Goal: Task Accomplishment & Management: Use online tool/utility

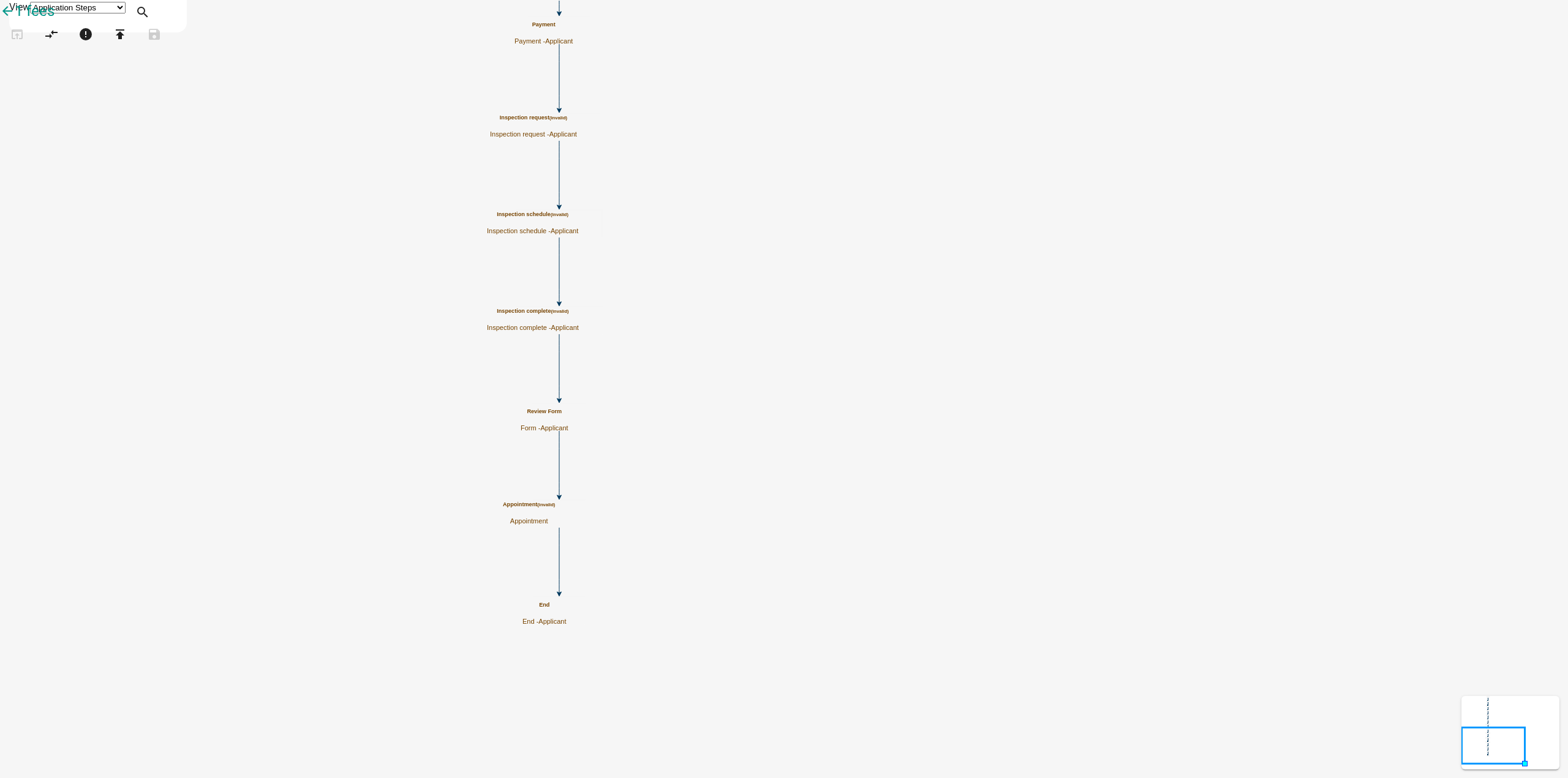
click at [569, 409] on h5 "Review Form" at bounding box center [544, 411] width 48 height 6
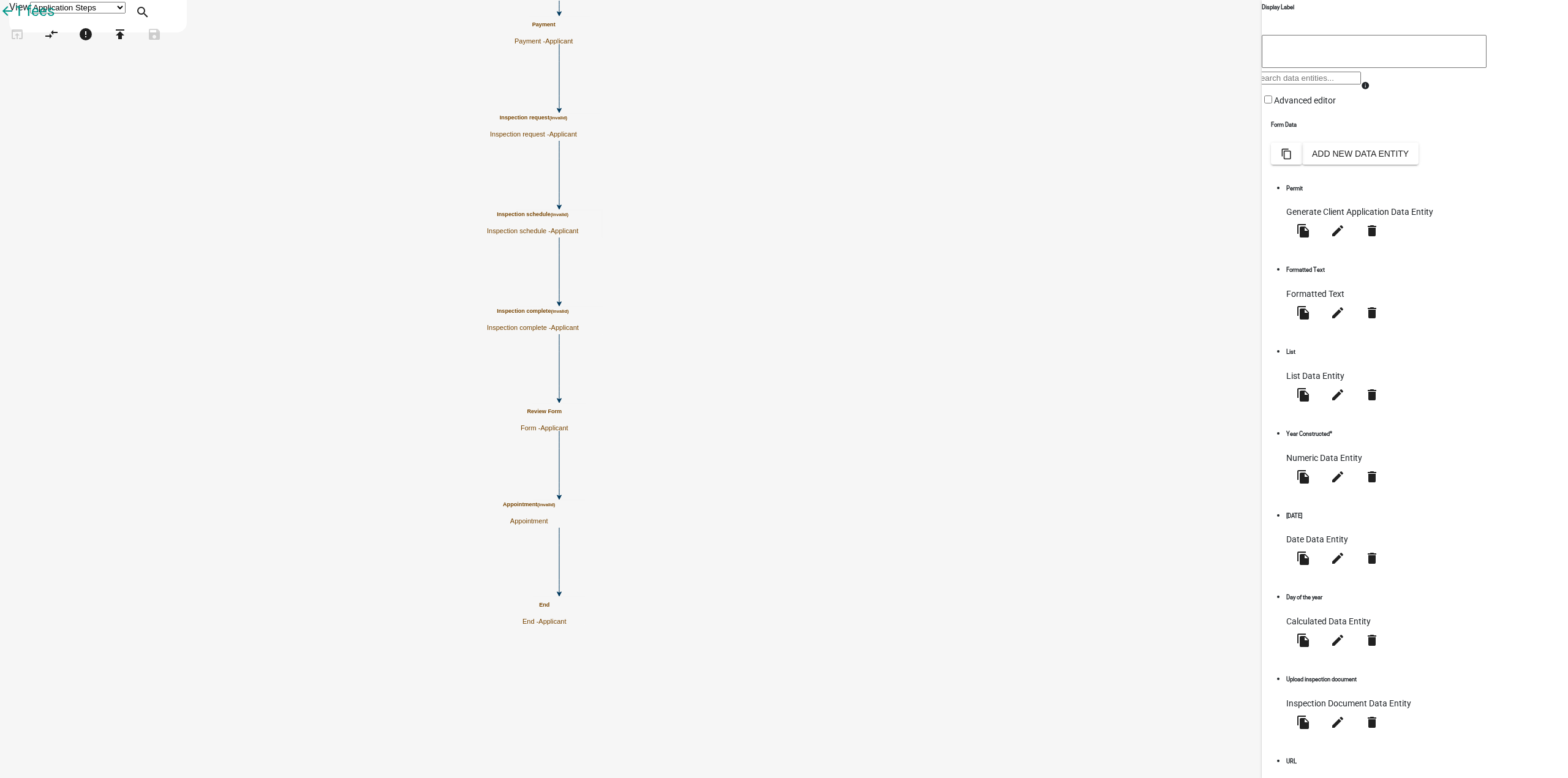
scroll to position [158, 0]
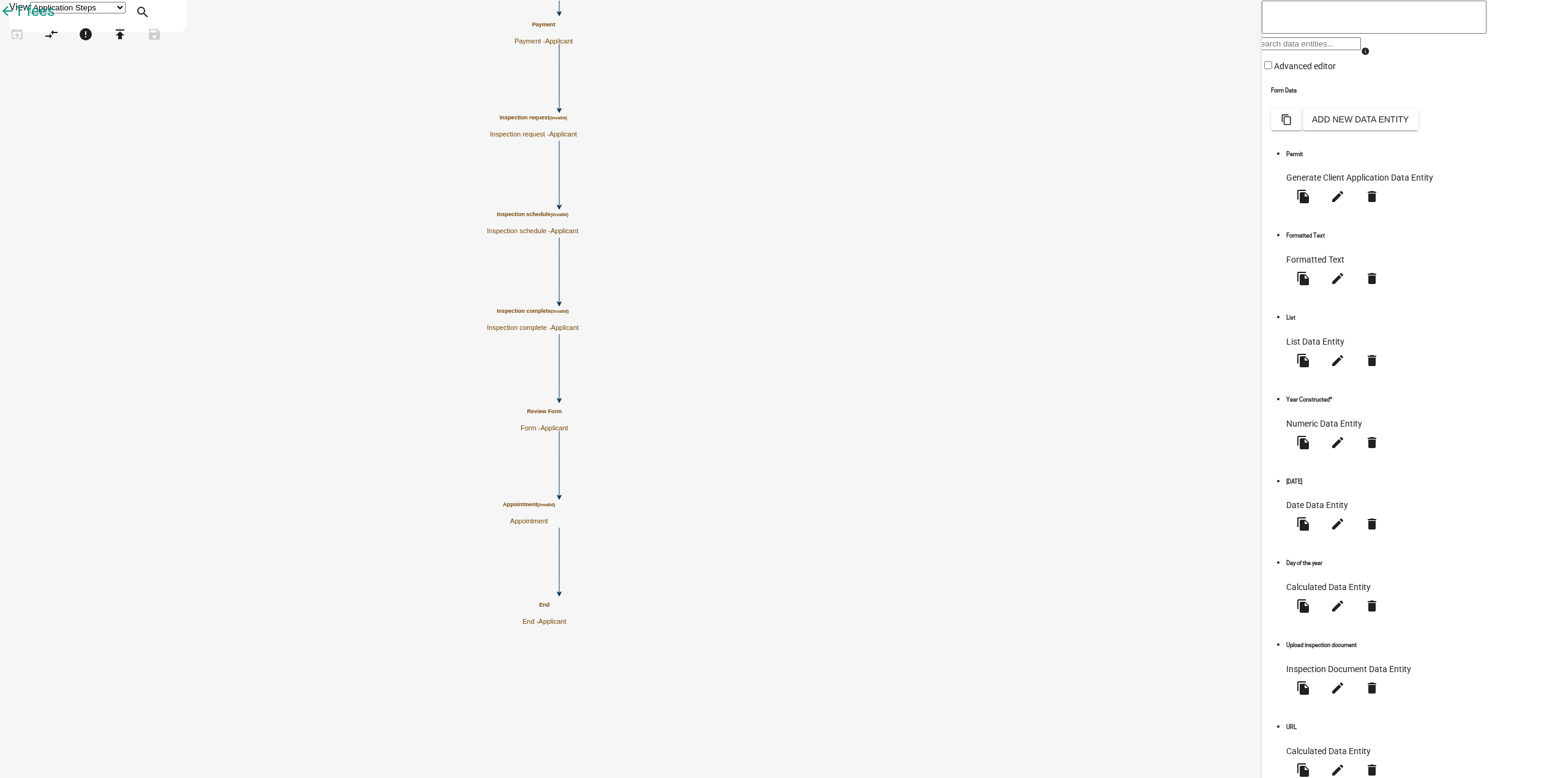
click at [472, 324] on icon "Start Start - Applicant Review Form Form - Applicant Payment Payment - Applican…" at bounding box center [784, 389] width 1567 height 777
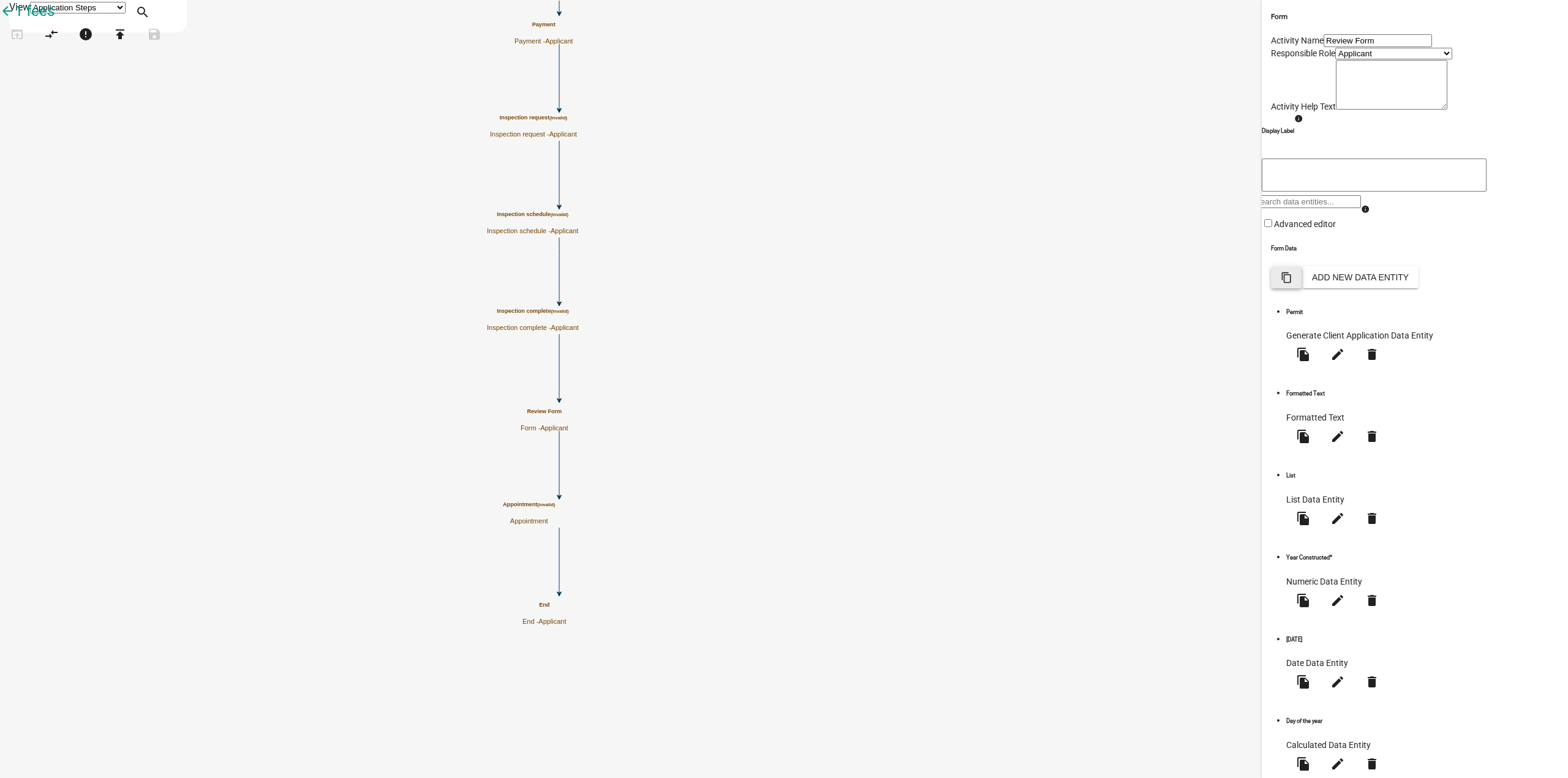
click at [1292, 283] on icon "content_copy" at bounding box center [1287, 278] width 11 height 11
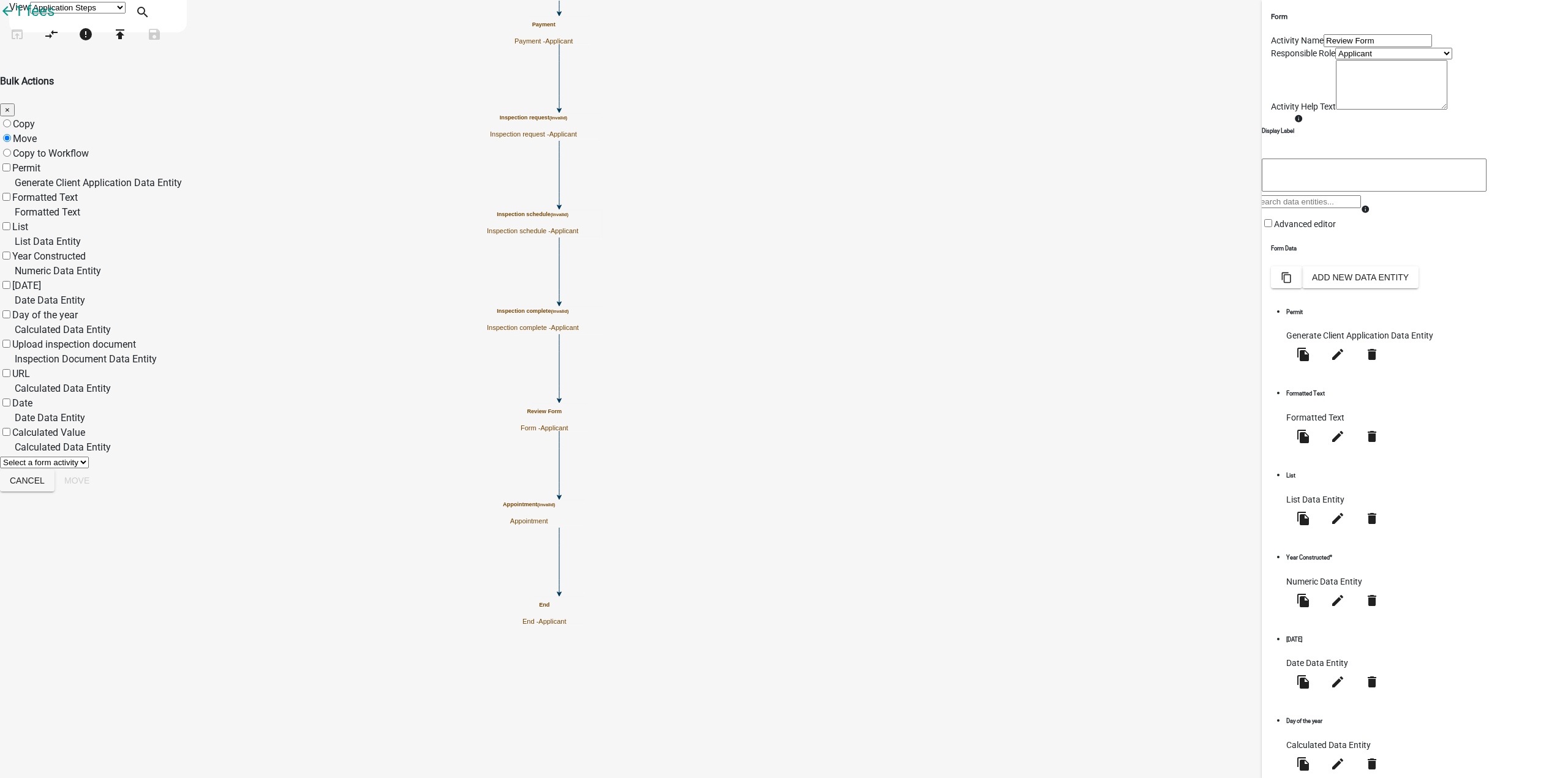
click at [89, 145] on label "Copy to Workflow" at bounding box center [50, 152] width 76 height 14
click at [11, 148] on input "Copy to Workflow" at bounding box center [6, 152] width 8 height 8
radio input "true"
select select "6152df19-93c6-47b5-a0f1-87460f39ea48"
click at [41, 162] on label "Permit" at bounding box center [26, 168] width 28 height 11
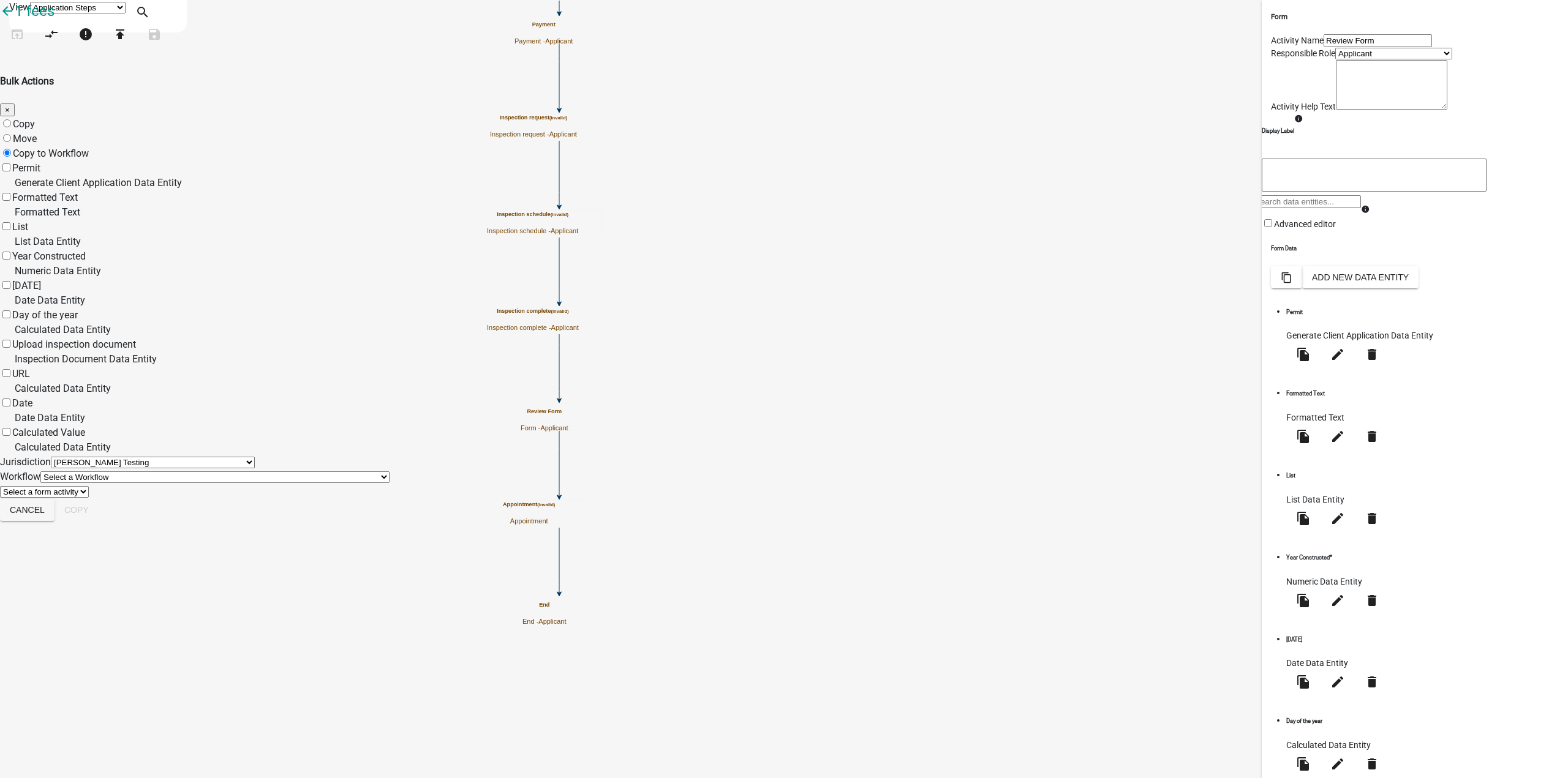
click at [11, 163] on input "Permit" at bounding box center [6, 167] width 8 height 8
checkbox input "true"
click at [390, 483] on select "Select a Workflow _A General Workflow_Gabe _A General Workflow_Rajan _Board of …" at bounding box center [215, 477] width 349 height 11
select select "df9db4f0-b66f-4180-9349-9ede4a4d5506"
click at [390, 483] on select "Select a Workflow _A General Workflow_Gabe _A General Workflow_Rajan _Board of …" at bounding box center [215, 477] width 349 height 11
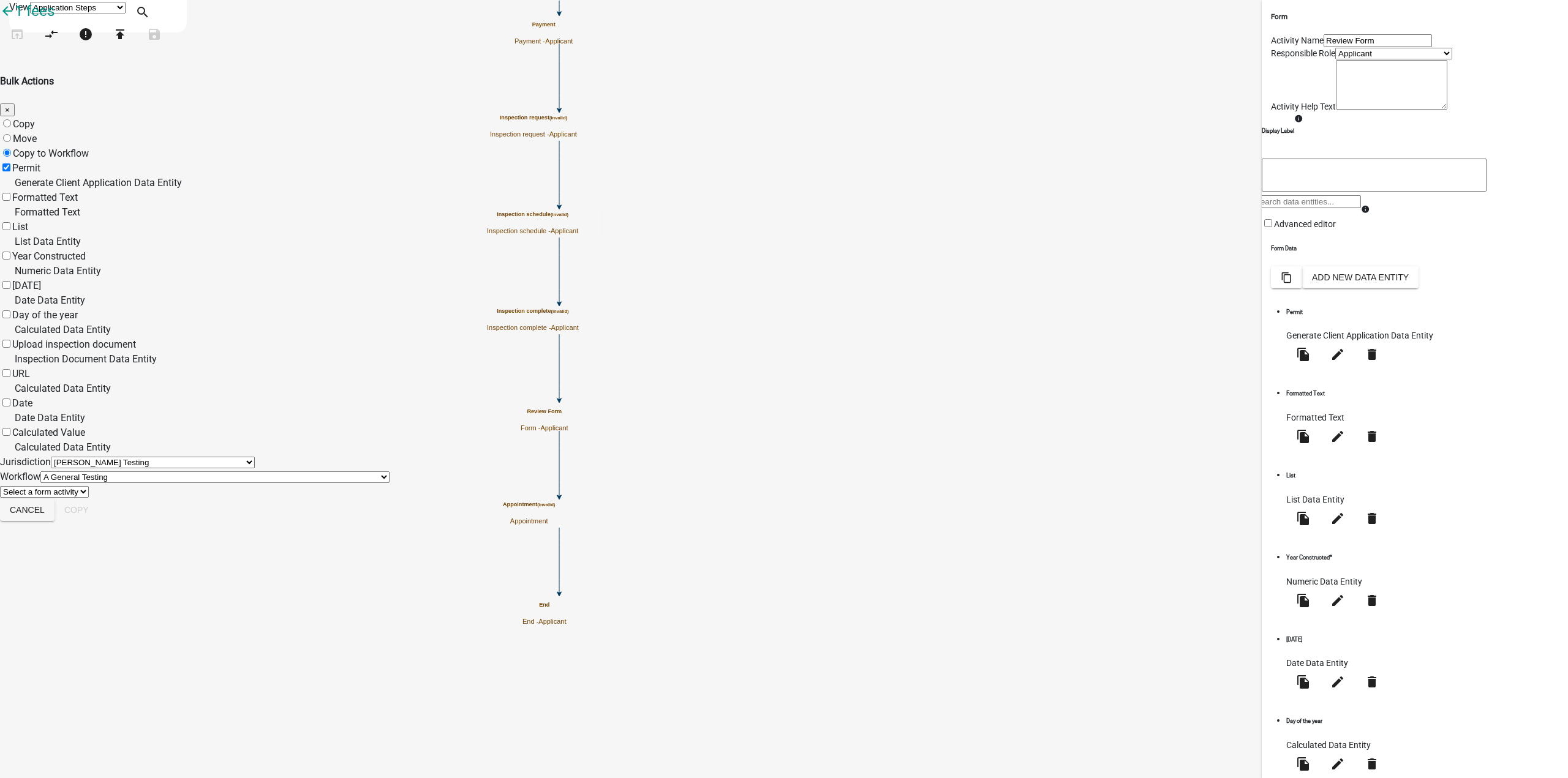
click at [89, 498] on select "Select a form activity Form Form 2 Review Review 2 Form for copyin" at bounding box center [44, 492] width 89 height 11
select select "0a5a9ee8-1cc3-4e0c-96cd-d00c286d33fa"
click at [89, 498] on select "Select a form activity Form Form 2 Review Review 2 Form for copyin" at bounding box center [44, 492] width 89 height 11
click at [99, 521] on button "Copy" at bounding box center [77, 509] width 44 height 22
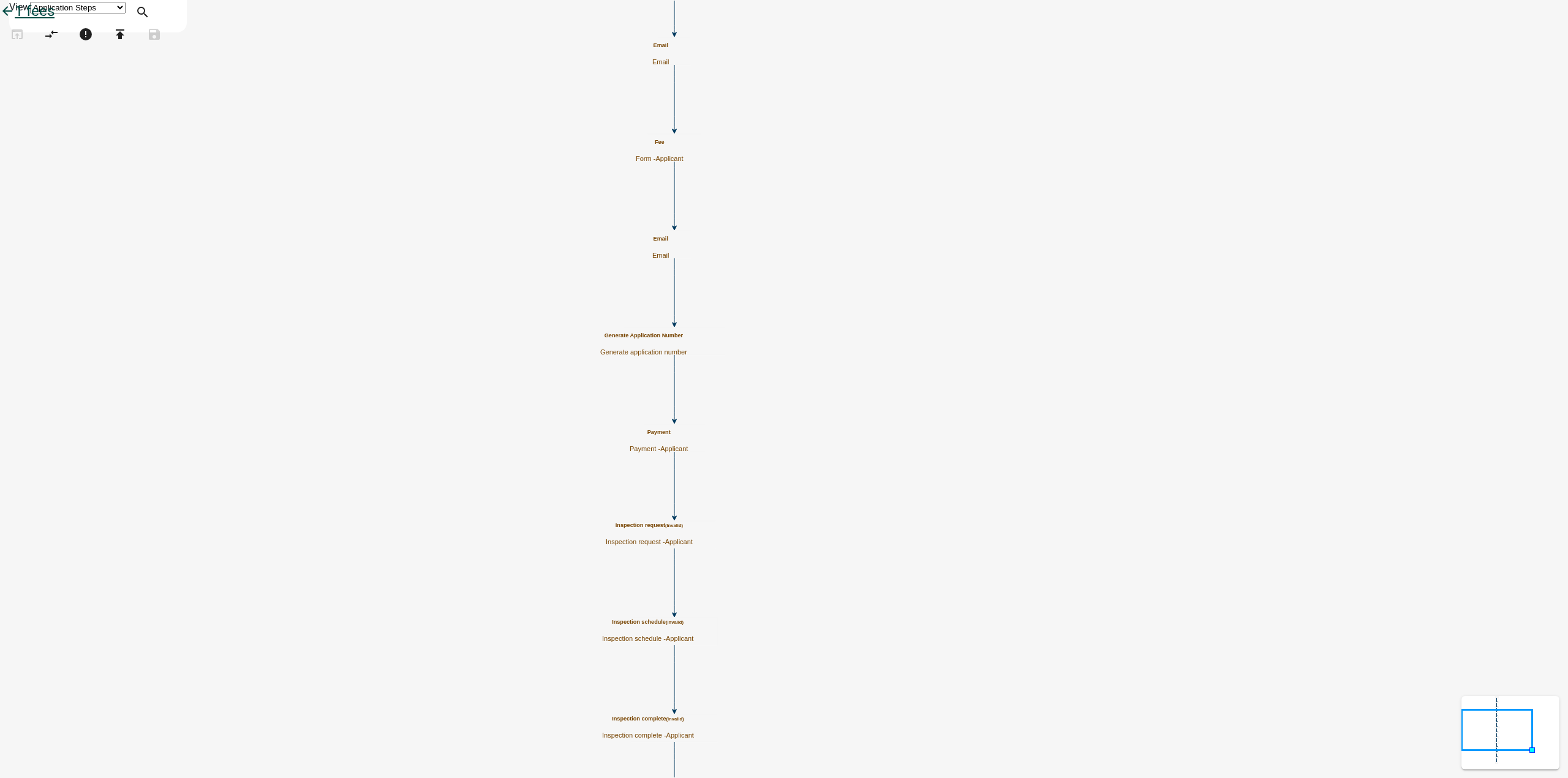
click at [29, 14] on link "arrow_back 1 fees" at bounding box center [27, 11] width 55 height 17
click at [15, 21] on icon "arrow_back" at bounding box center [7, 12] width 15 height 17
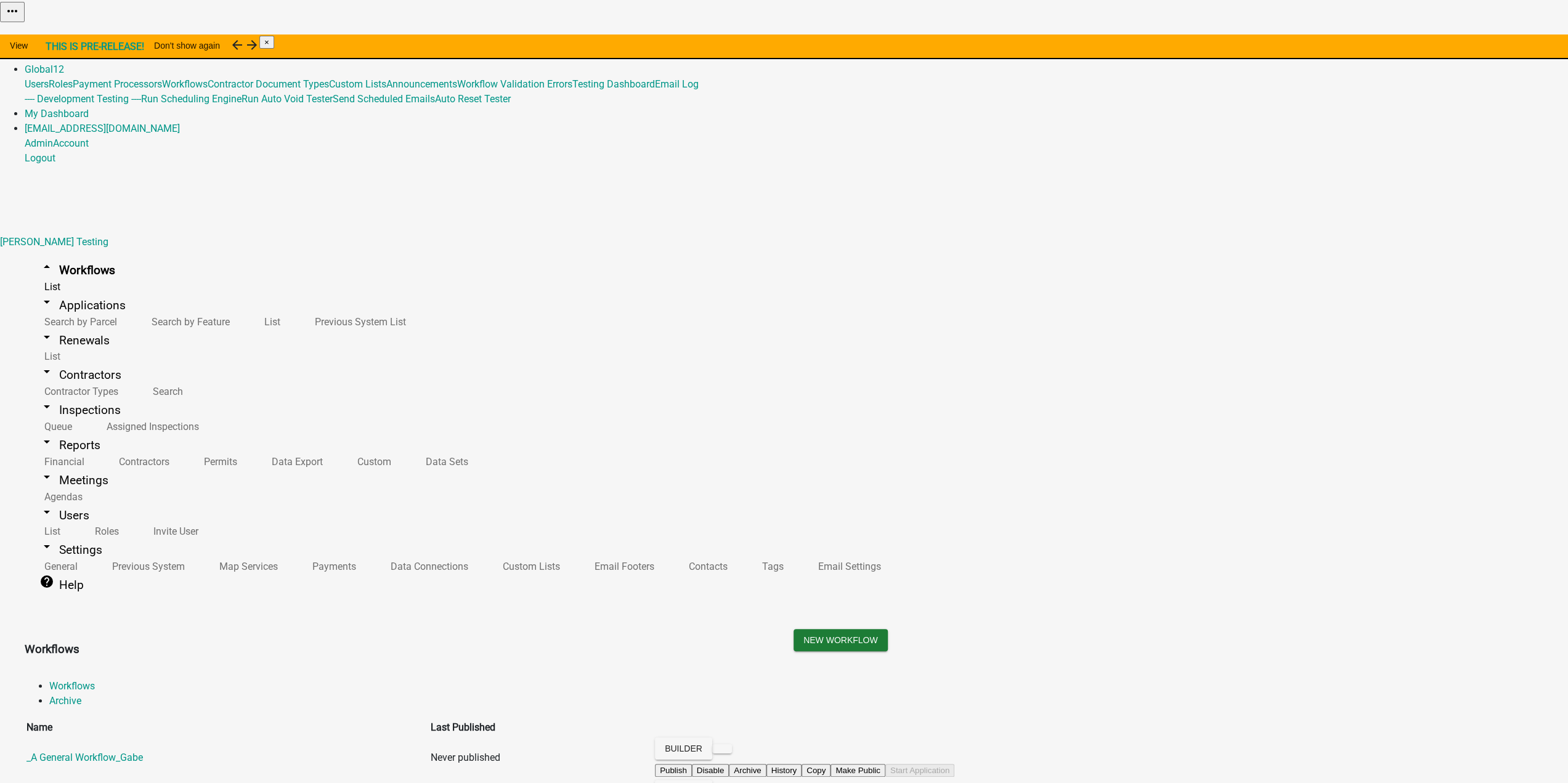
click at [899, 629] on div "New Workflow" at bounding box center [1169, 649] width 769 height 41
click at [590, 641] on h3 "Workflows" at bounding box center [400, 649] width 751 height 17
click at [612, 641] on h3 "Workflows" at bounding box center [400, 649] width 751 height 17
drag, startPoint x: 649, startPoint y: 94, endPoint x: 657, endPoint y: 94, distance: 8.0
click at [650, 641] on h3 "Workflows" at bounding box center [400, 649] width 751 height 17
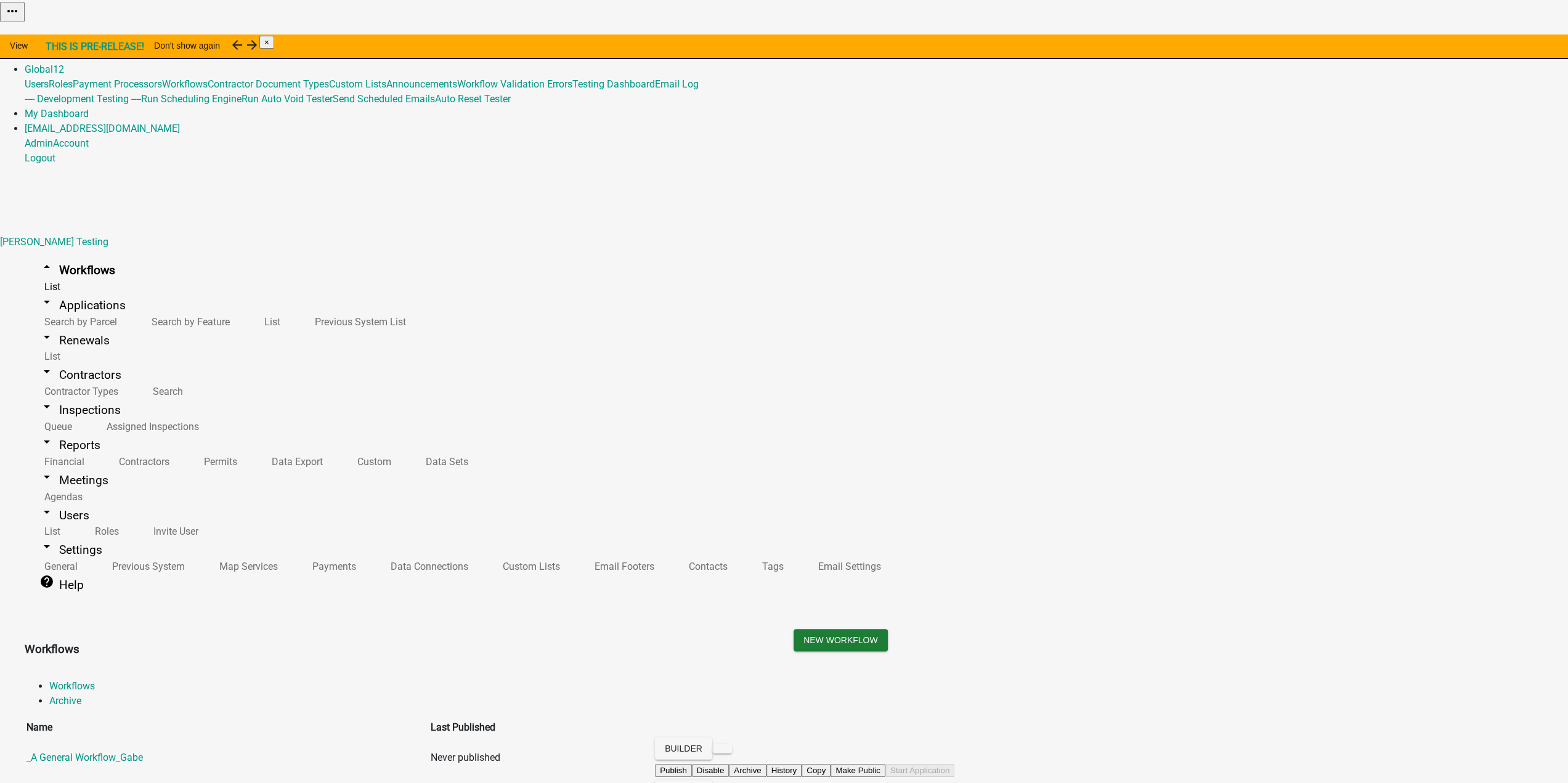
click at [666, 641] on h3 "Workflows" at bounding box center [400, 649] width 751 height 17
click at [719, 641] on h3 "Workflows" at bounding box center [400, 649] width 751 height 17
click at [527, 677] on ul "Workflows Archive" at bounding box center [784, 691] width 1519 height 29
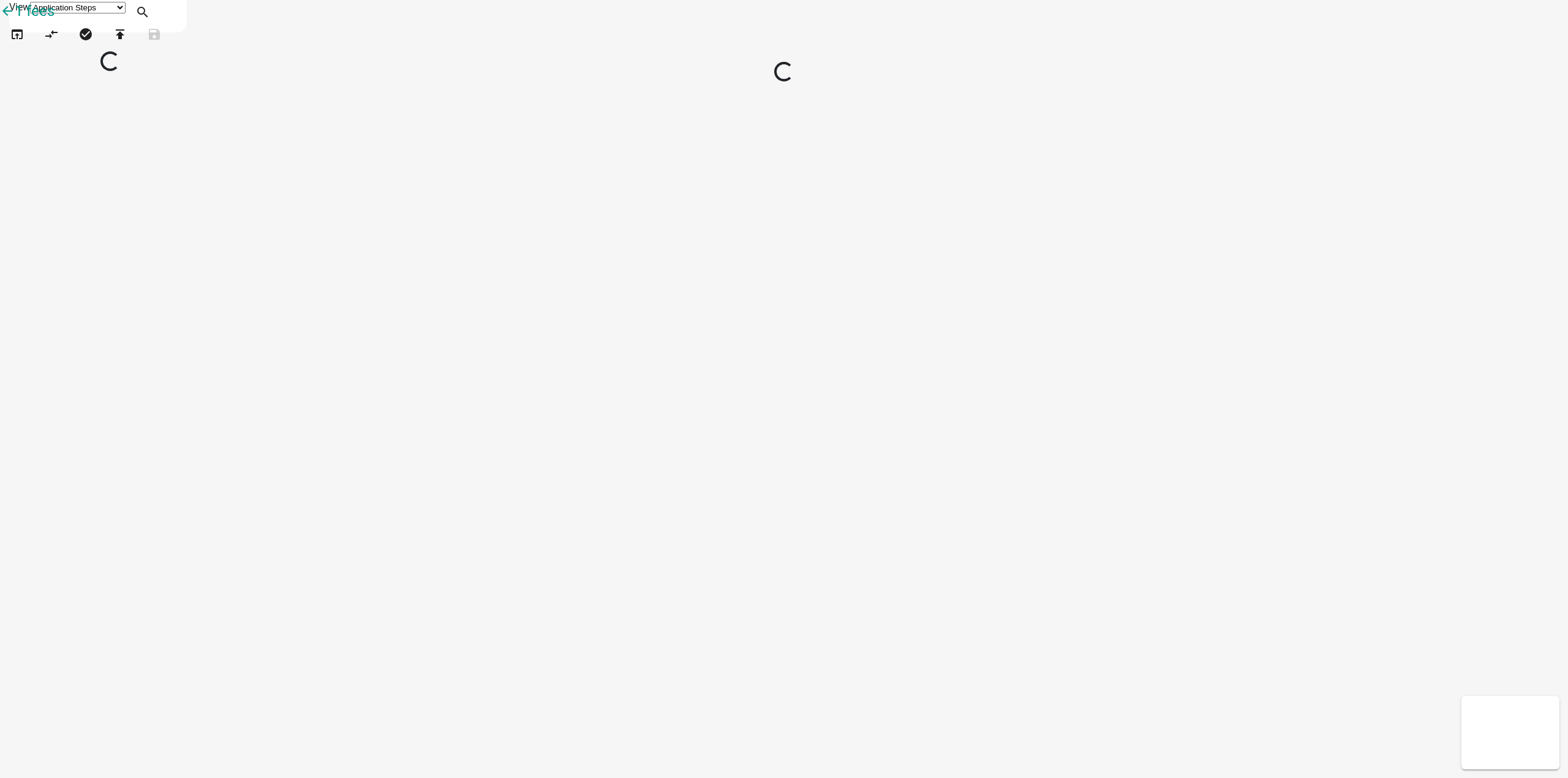
select select
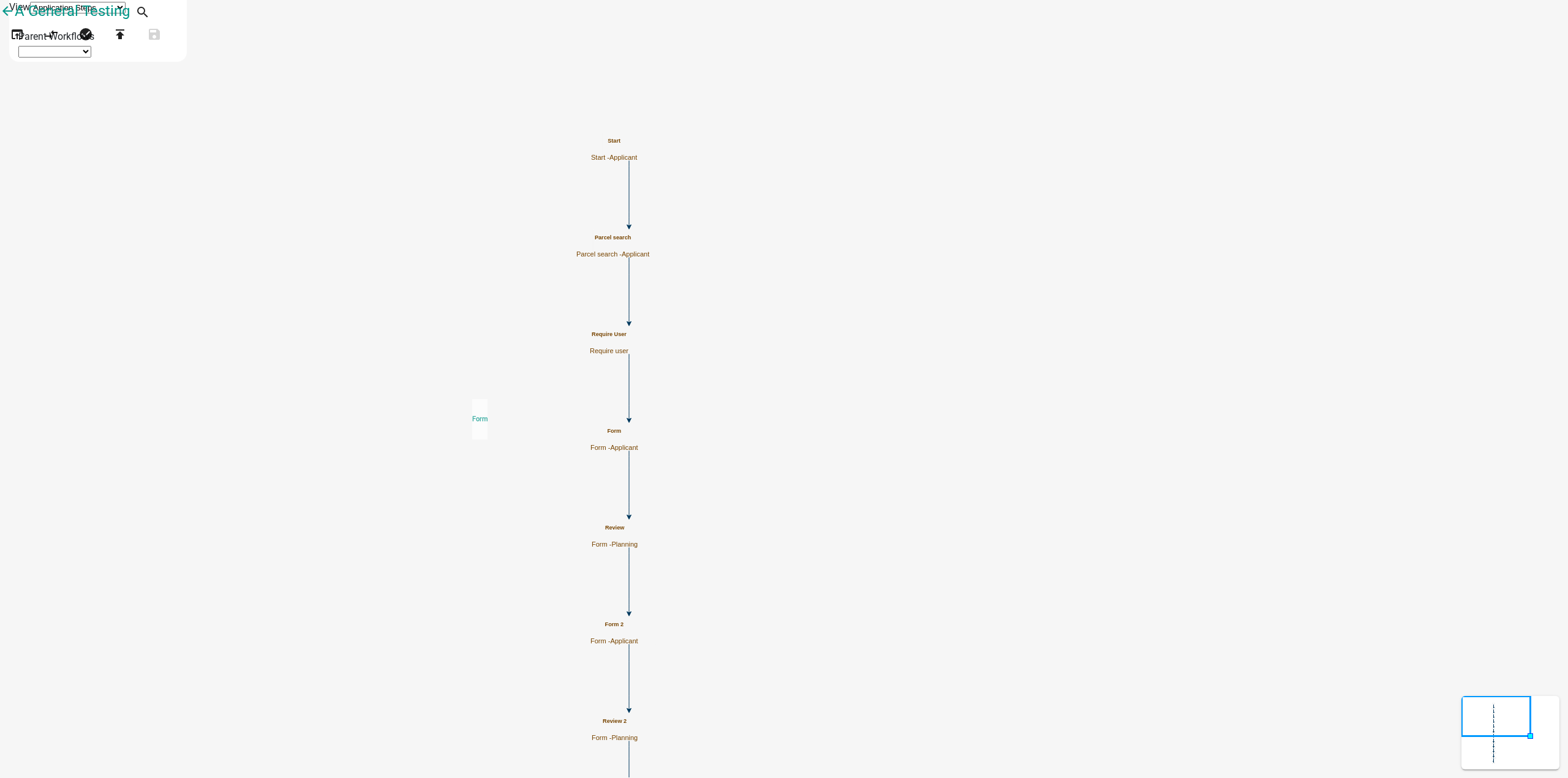
drag, startPoint x: 40, startPoint y: 510, endPoint x: 627, endPoint y: 193, distance: 667.1
click at [473, 61] on div "arrow_back A General Testing open_in_browser compare_arrows check_circle publis…" at bounding box center [784, 31] width 1568 height 61
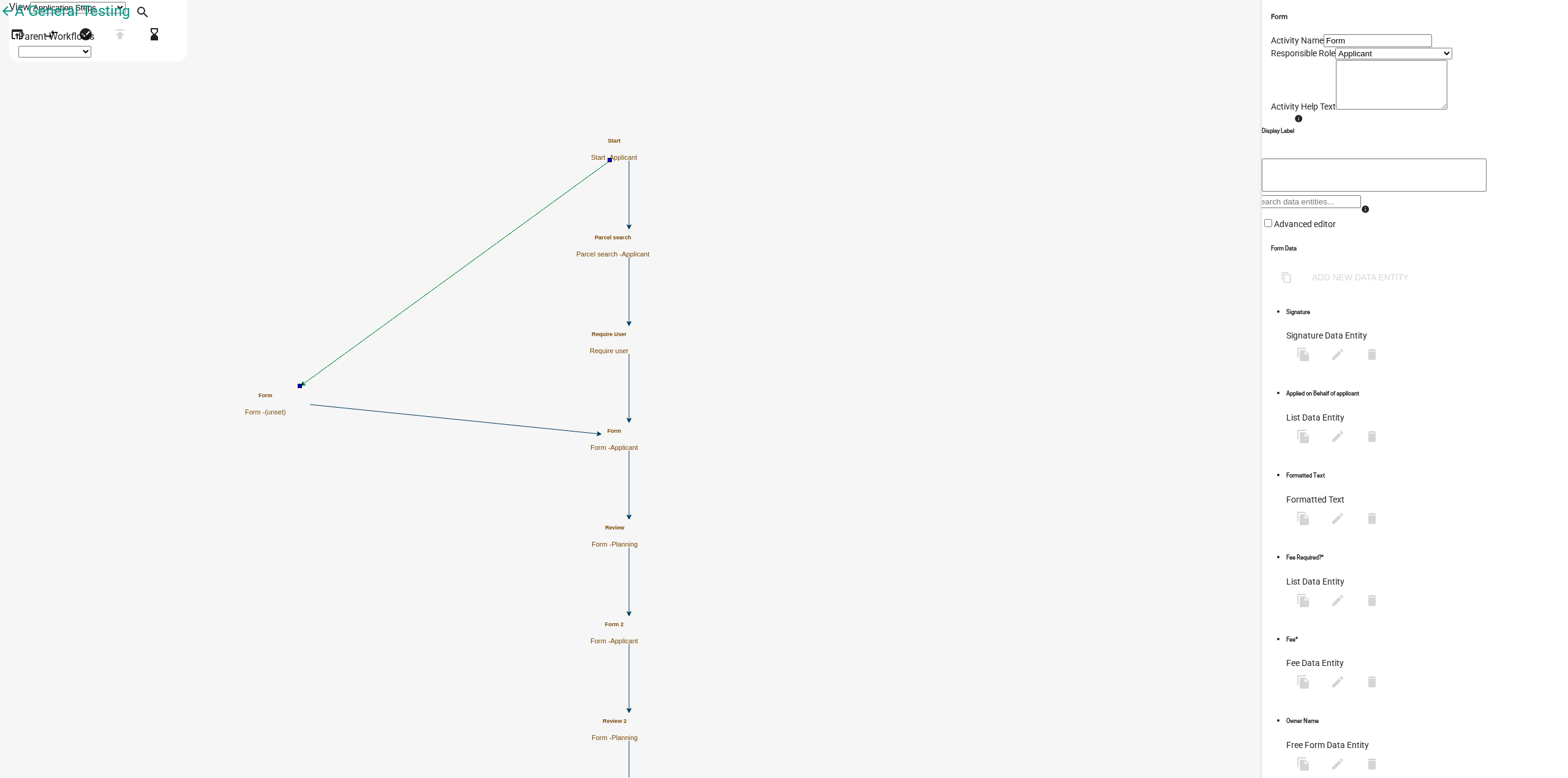
click at [610, 184] on icon at bounding box center [457, 272] width 307 height 224
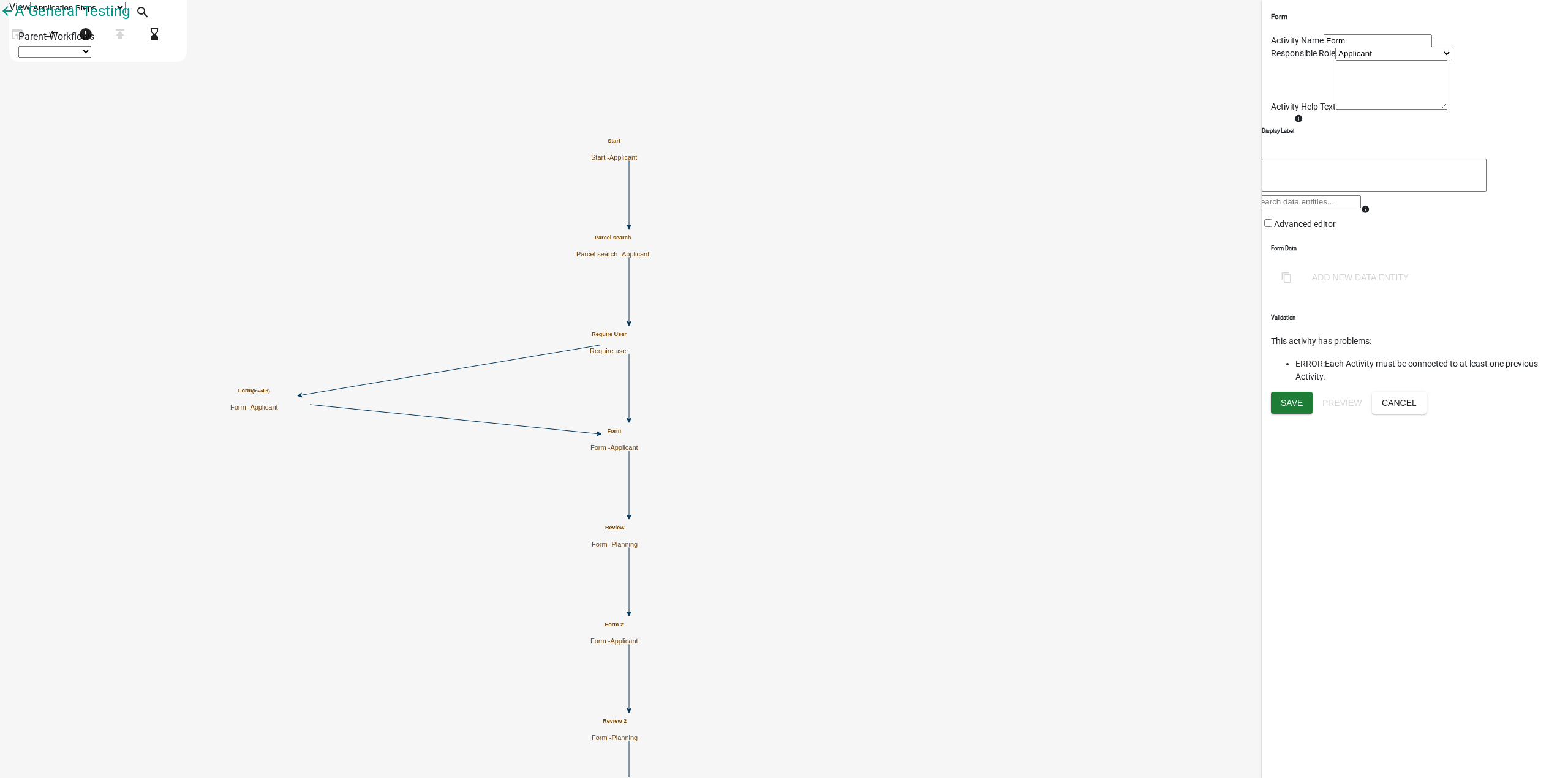
click at [1329, 47] on input "Form" at bounding box center [1378, 40] width 109 height 13
type input "Form for copyin"
click at [1296, 374] on span "Save" at bounding box center [1292, 369] width 22 height 10
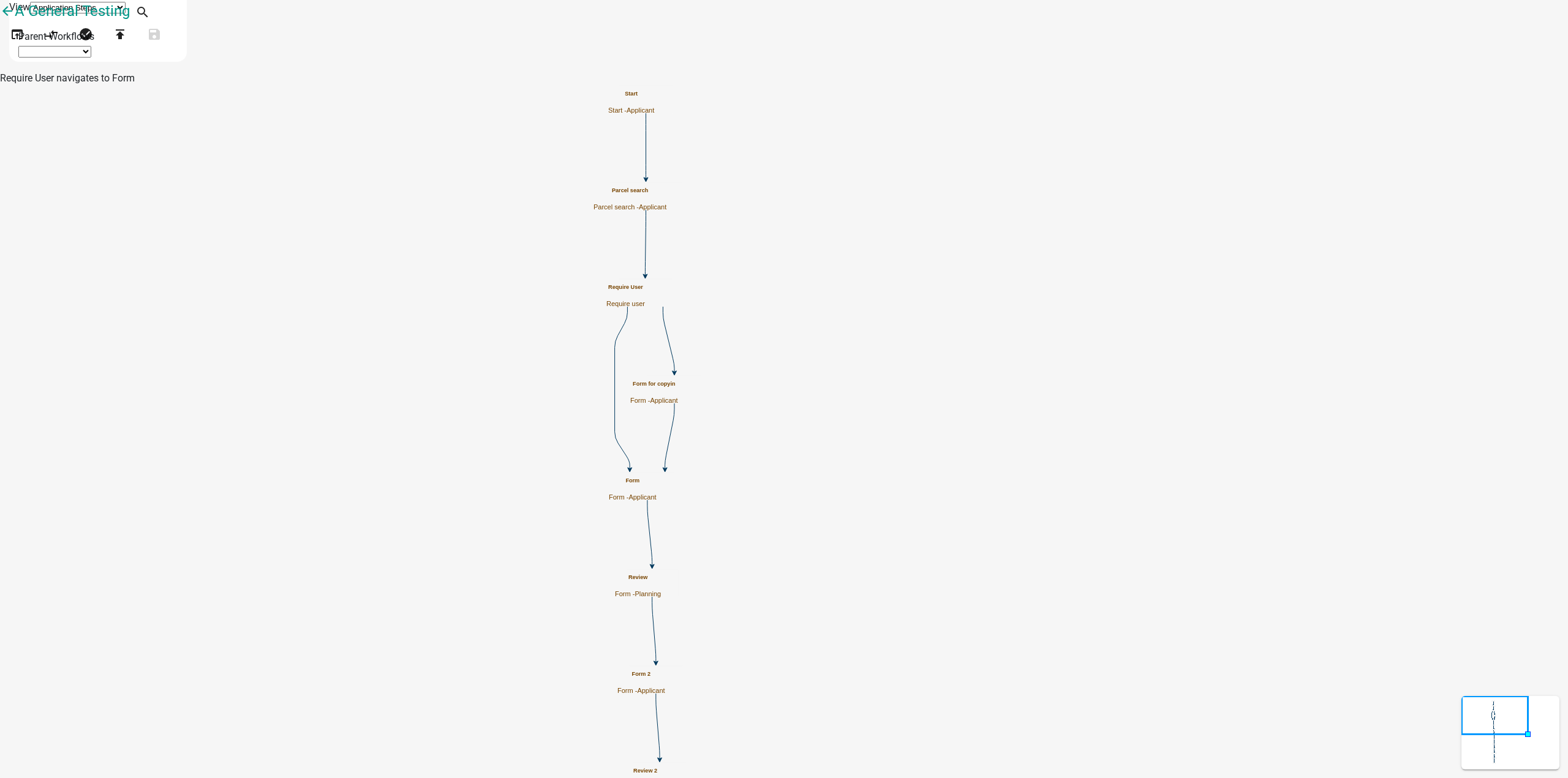
click at [630, 401] on icon at bounding box center [623, 388] width 16 height 162
click at [594, 282] on icon "Start Start - Applicant Form Form - Applicant Documents Generate PDF - Applican…" at bounding box center [784, 688] width 1567 height 1374
click at [59, 44] on icon "compare_arrows" at bounding box center [51, 36] width 15 height 17
click at [530, 362] on icon "Start Start - Applicant Form Form - Applicant Documents Generate PDF - Applican…" at bounding box center [784, 688] width 1567 height 1374
click at [1011, 310] on icon "Start Start - Applicant Form Form - Applicant Documents Generate PDF - Applican…" at bounding box center [784, 688] width 1567 height 1374
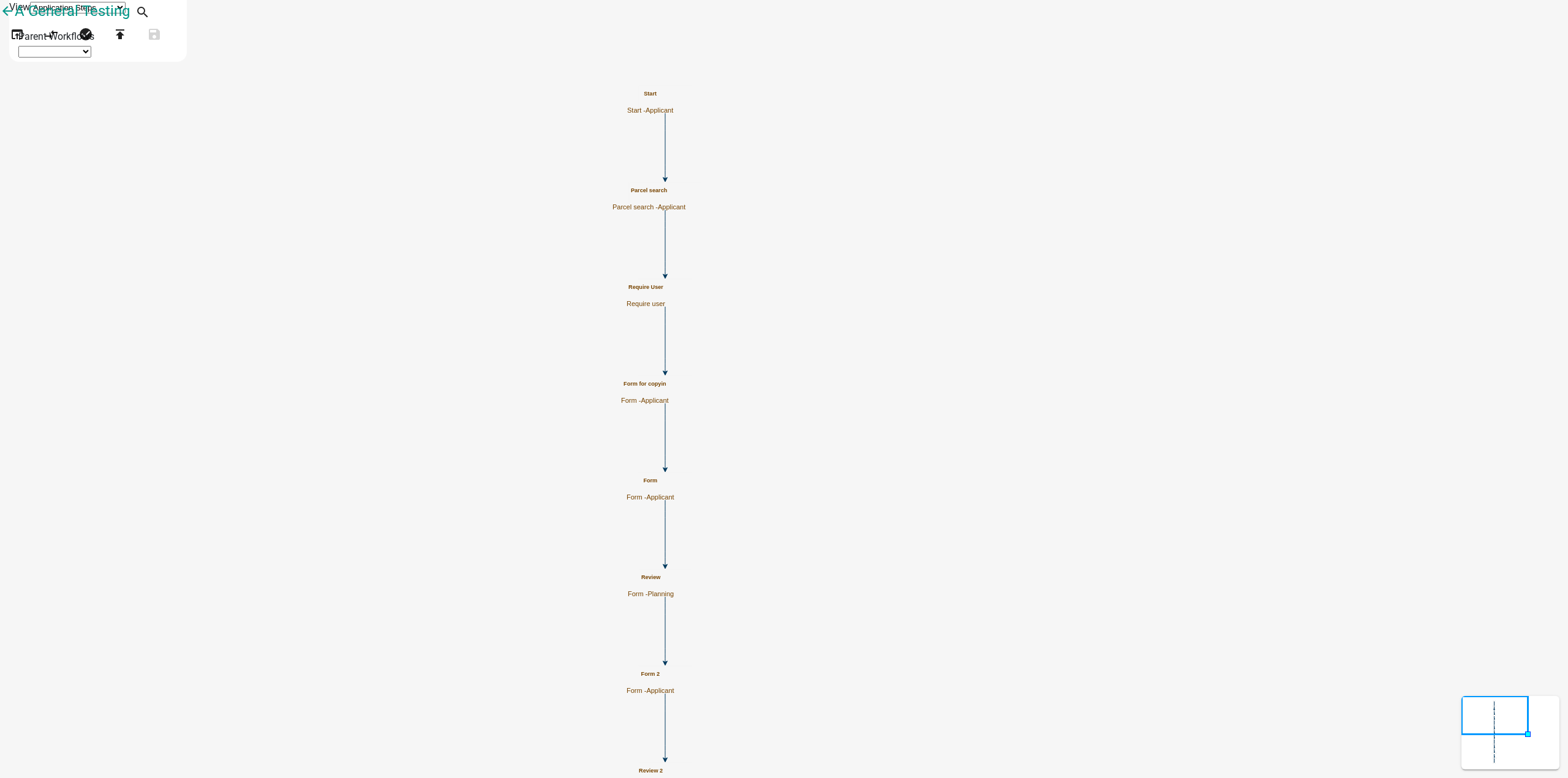
click at [697, 100] on icon "Start Start - Applicant Form Form - Applicant Documents Generate PDF - Applican…" at bounding box center [784, 688] width 1567 height 1374
click at [15, 21] on icon "arrow_back" at bounding box center [7, 12] width 15 height 17
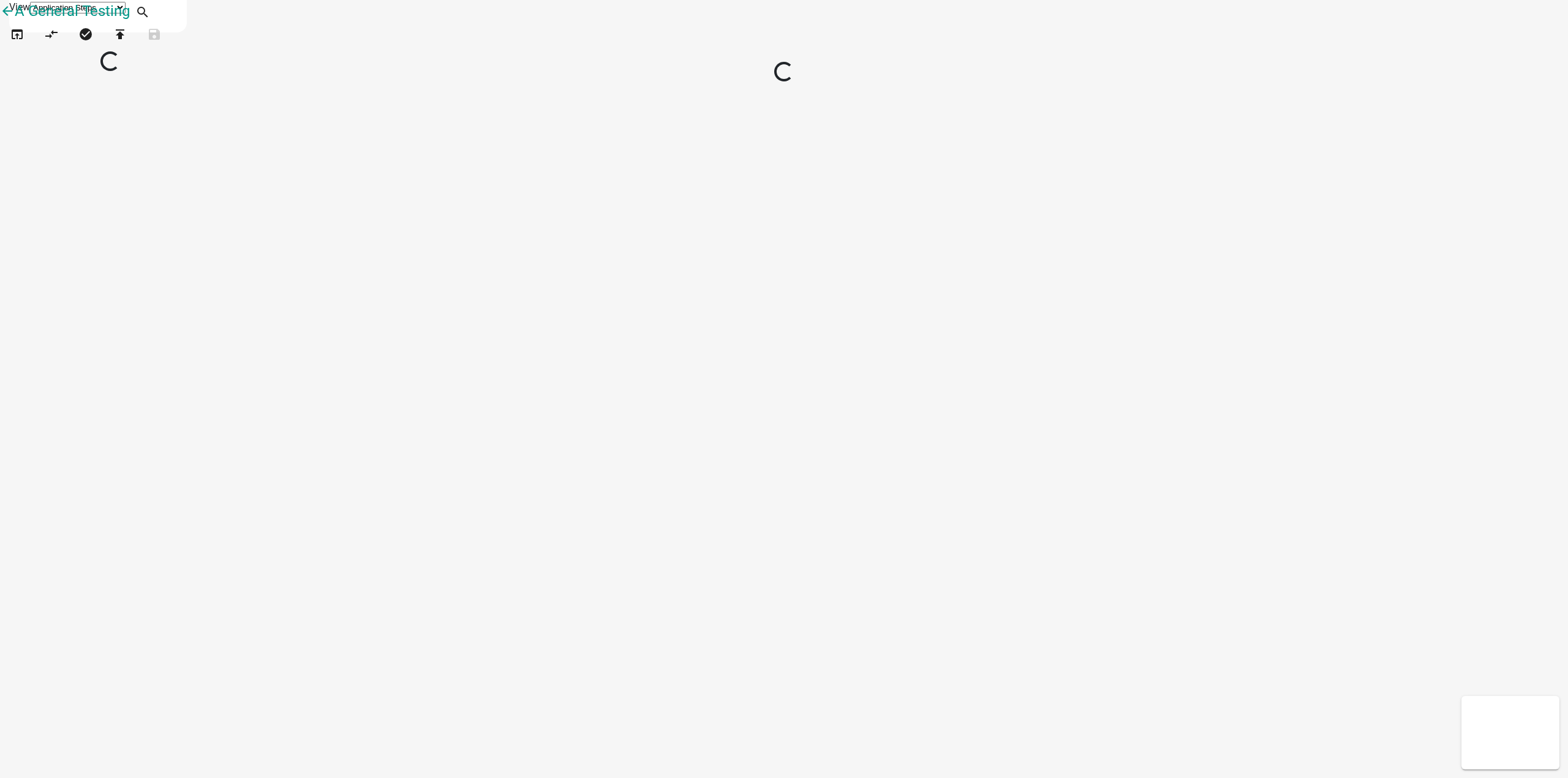
select select
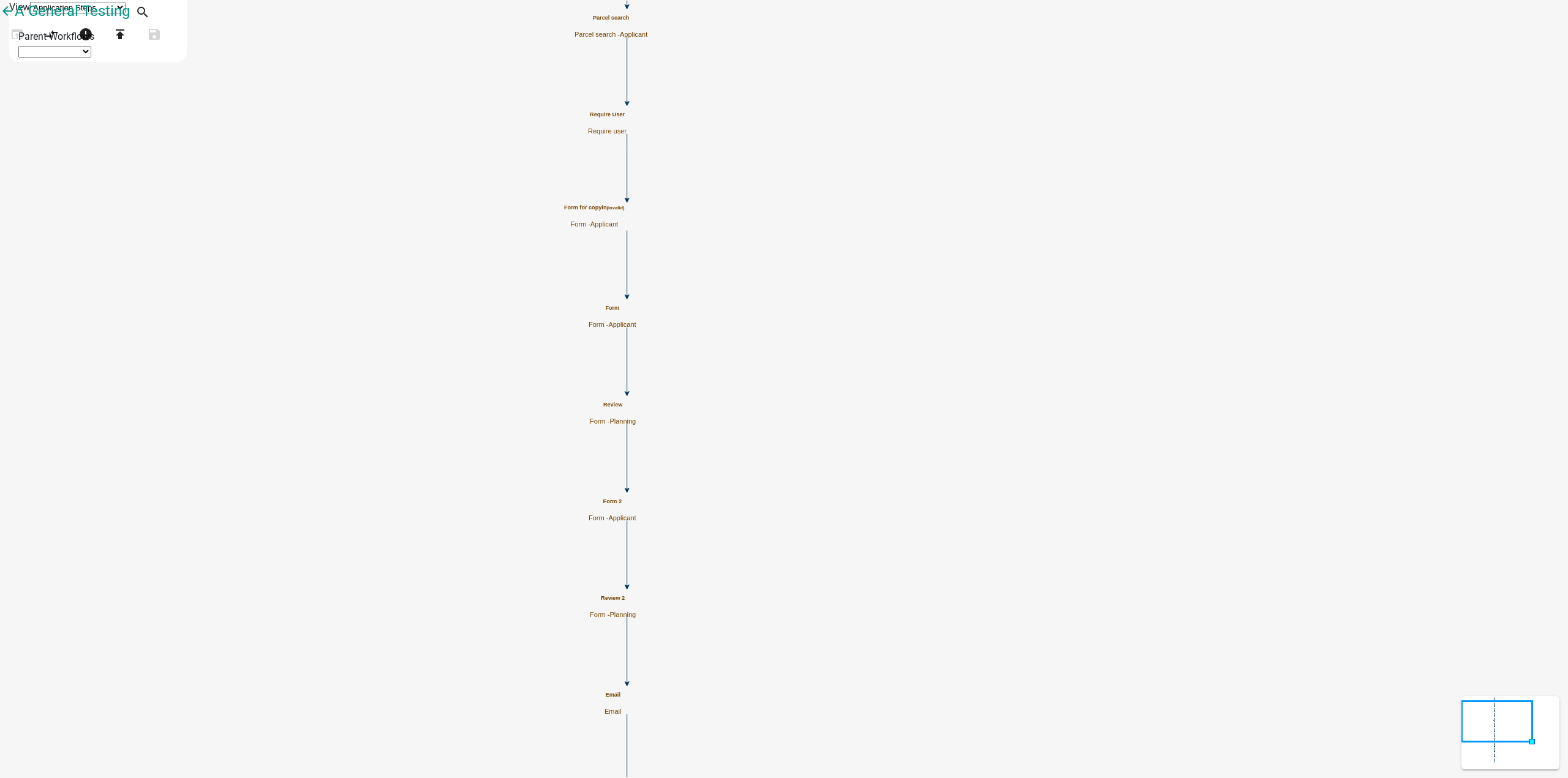
click at [624, 210] on small "(invalid)" at bounding box center [615, 208] width 18 height 6
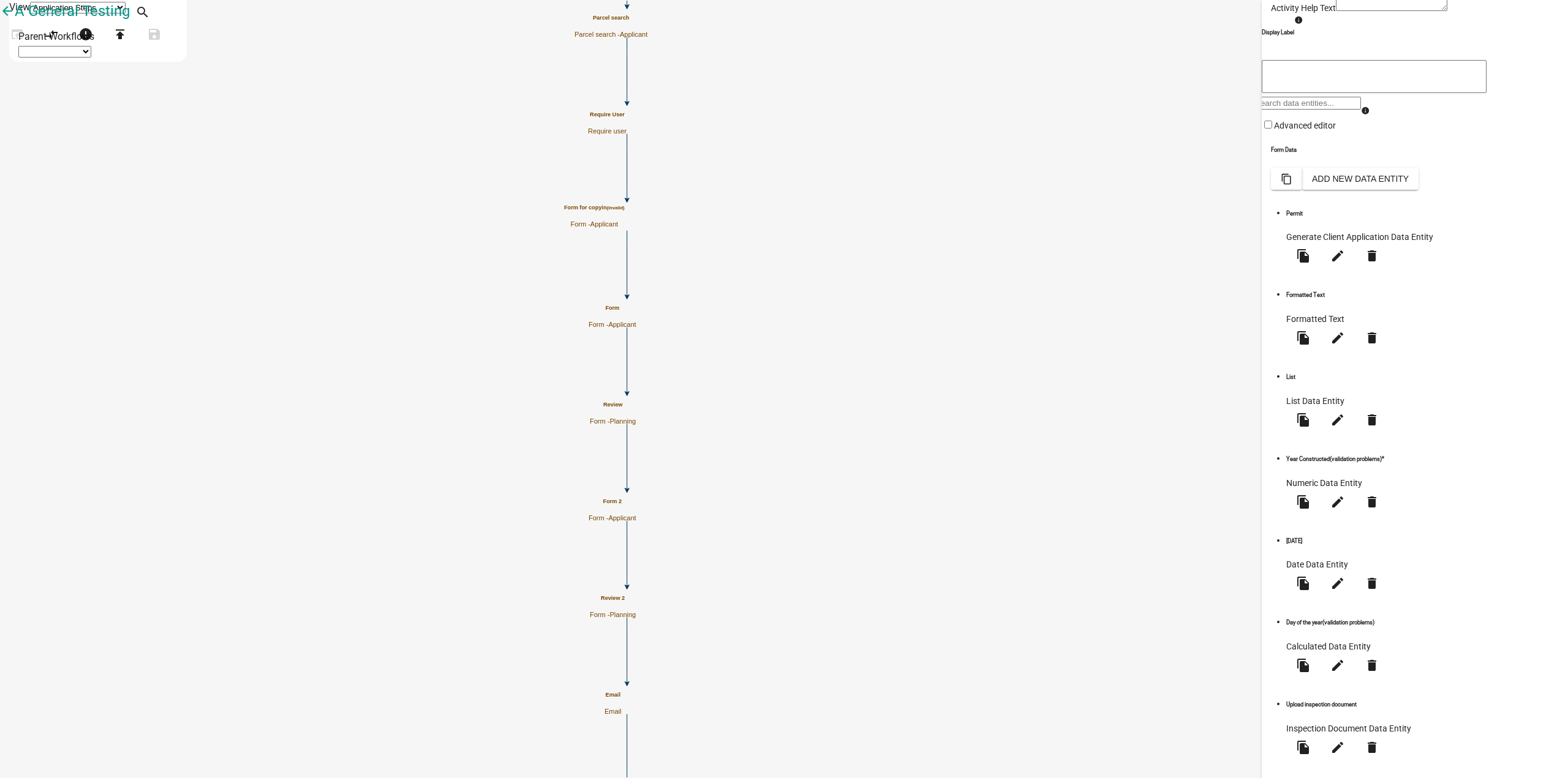
scroll to position [186, 0]
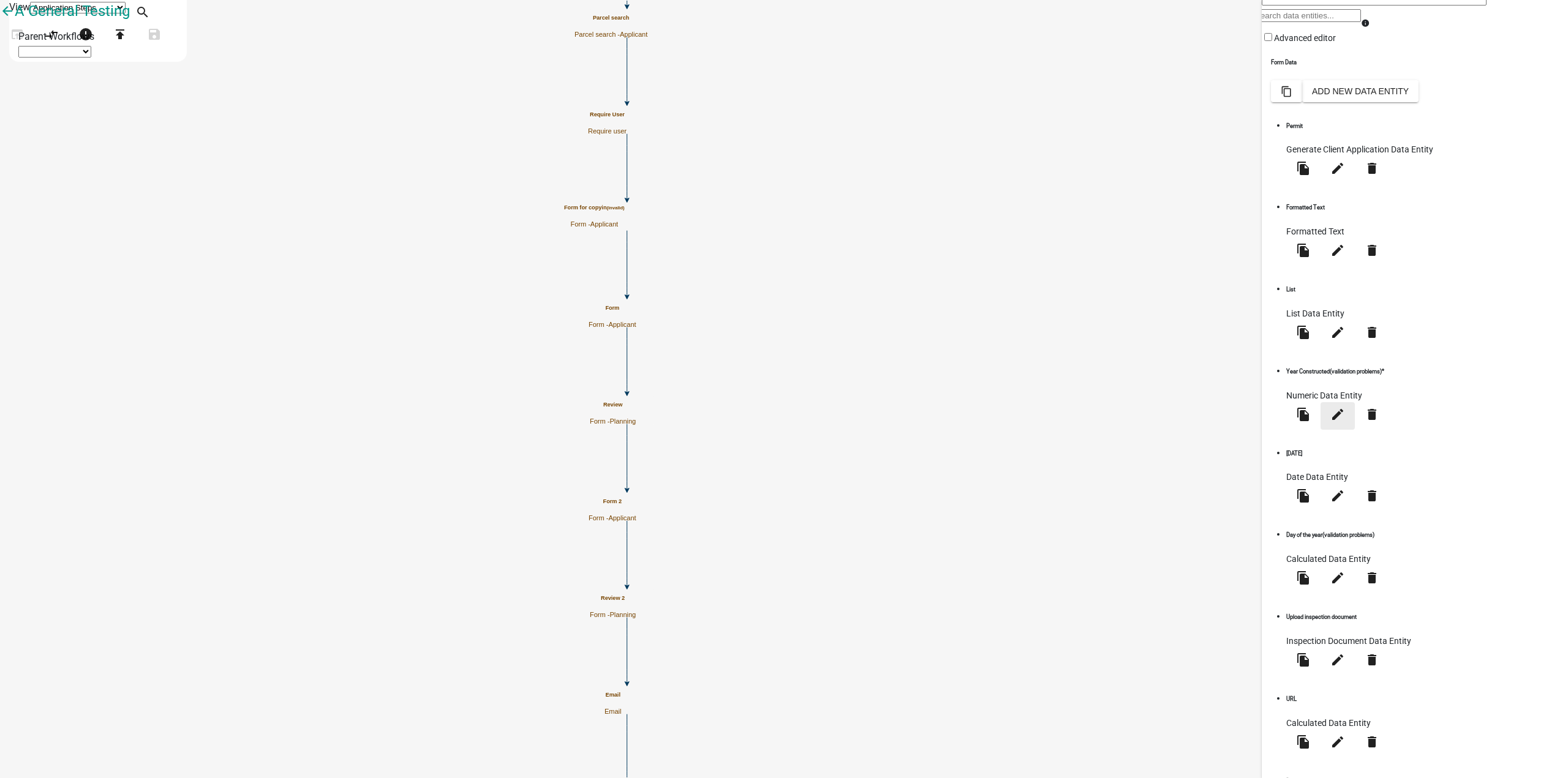
click at [1346, 406] on icon "edit" at bounding box center [1338, 414] width 15 height 15
select select "numeric-data"
select select "1: 1"
select select
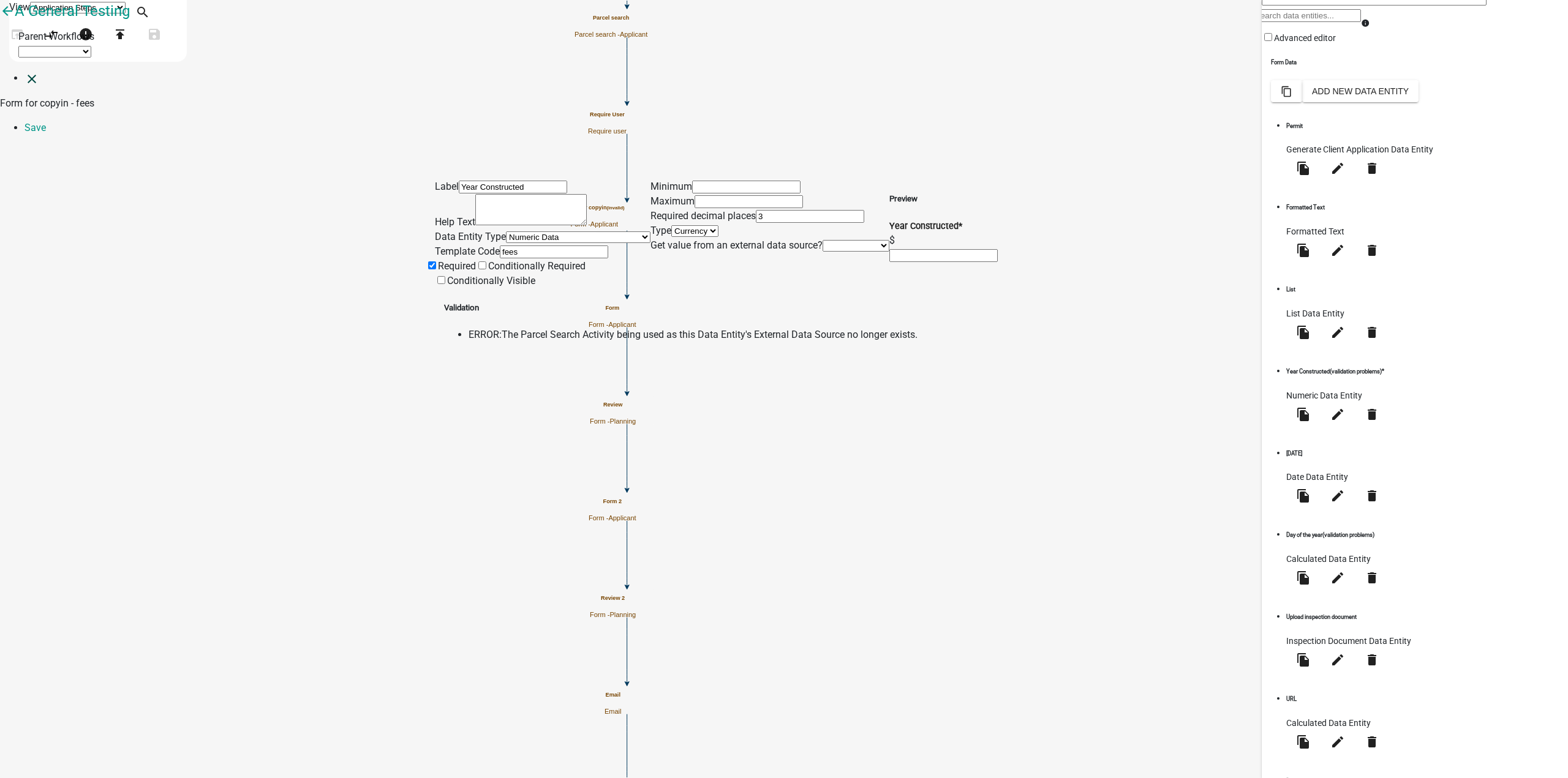
click at [24, 72] on icon "close" at bounding box center [31, 79] width 15 height 15
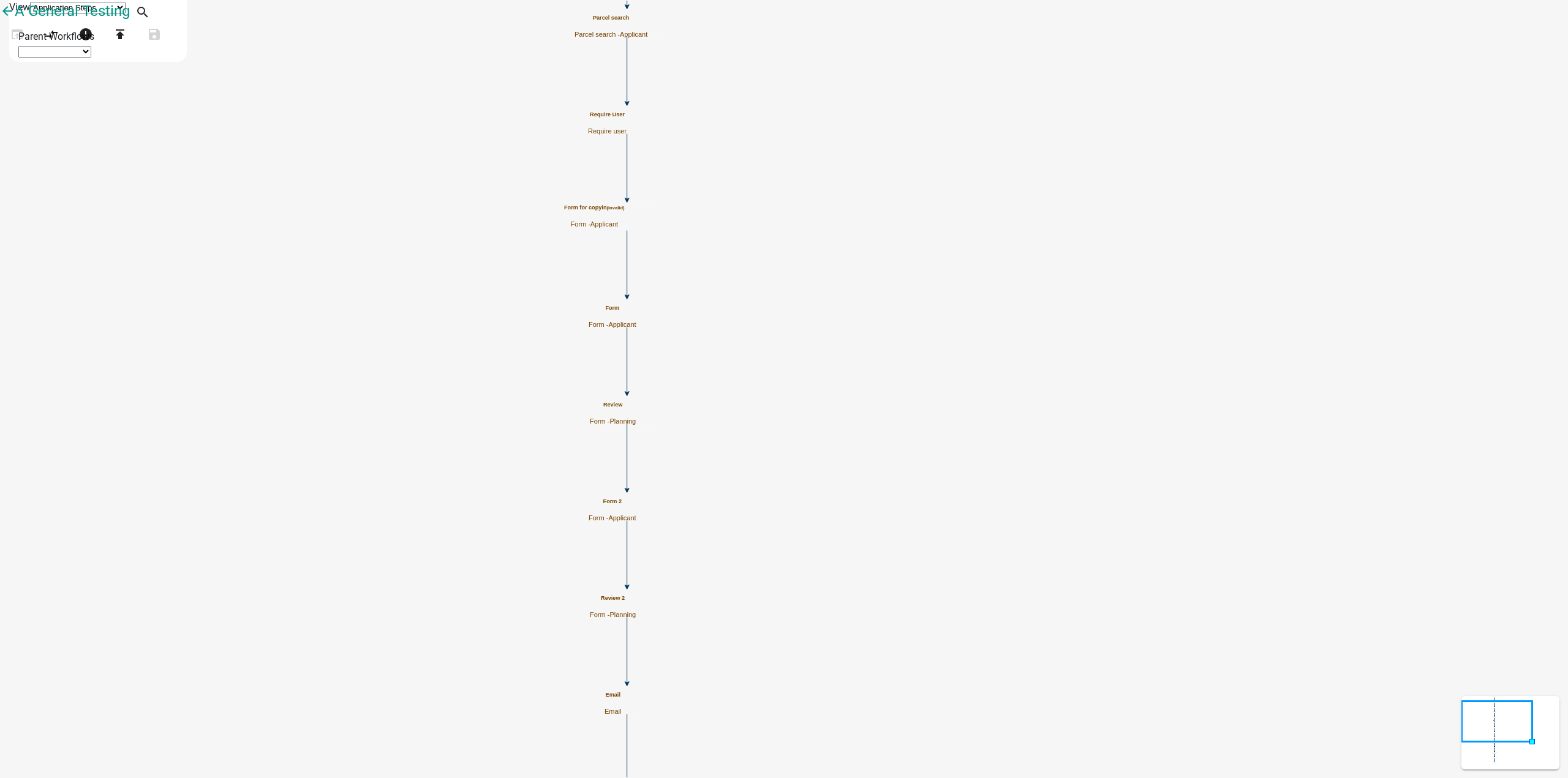
scroll to position [0, 0]
click at [1165, 220] on icon "Start Start - Applicant Form Form - Applicant Documents Generate PDF - Applican…" at bounding box center [784, 601] width 1567 height 1201
click at [1066, 110] on icon "Start Start - Applicant Form Form - Applicant Documents Generate PDF - Applican…" at bounding box center [784, 601] width 1567 height 1201
drag, startPoint x: 29, startPoint y: 510, endPoint x: 800, endPoint y: 190, distance: 834.8
click at [800, 61] on div "arrow_back A General Testing open_in_browser compare_arrows error publish hourg…" at bounding box center [784, 31] width 1568 height 61
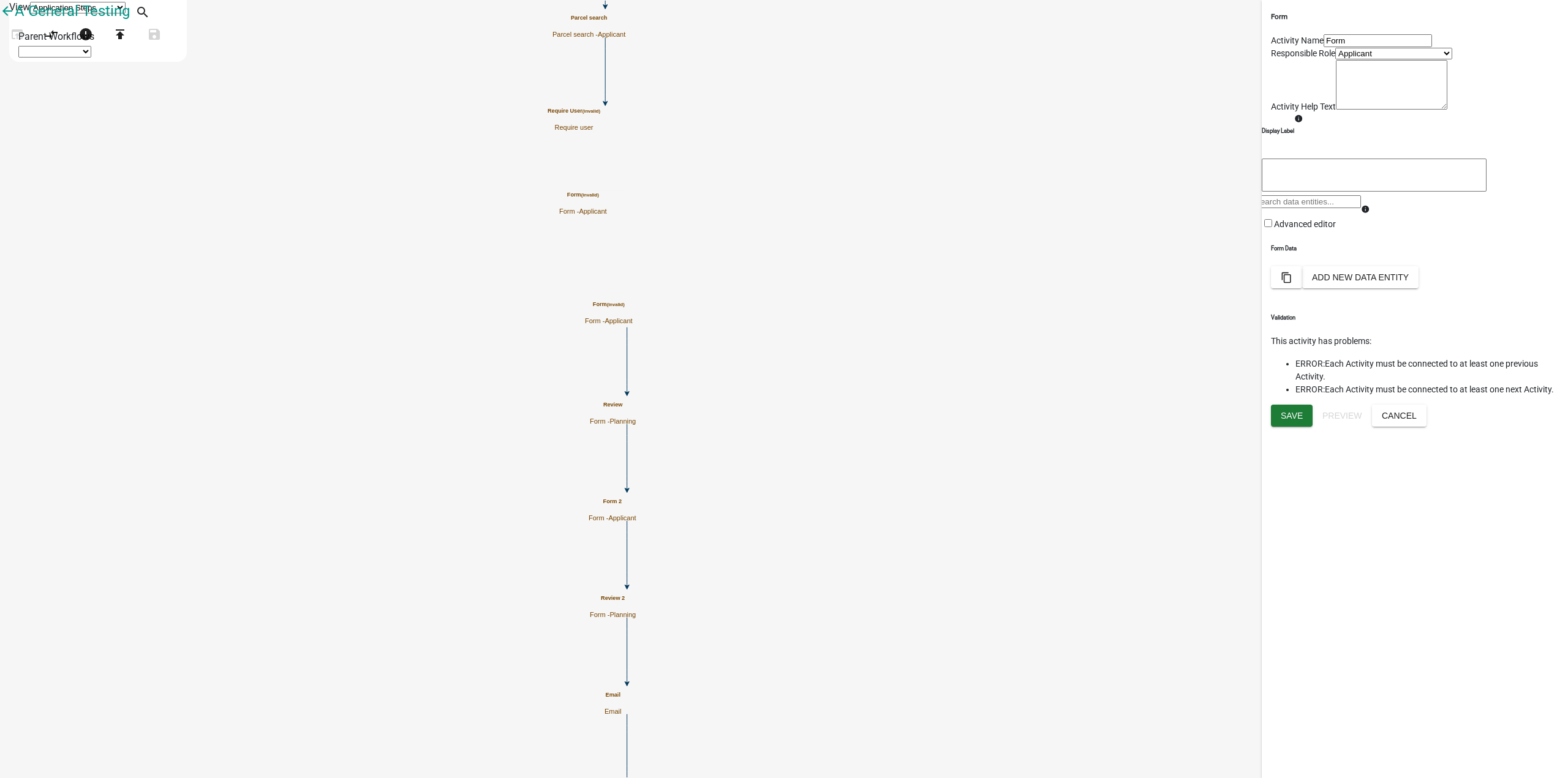
click at [1323, 47] on input "Form" at bounding box center [1378, 40] width 109 height 13
type input "Form fer copyin"
drag, startPoint x: 1292, startPoint y: 744, endPoint x: 1289, endPoint y: 734, distance: 10.4
click at [1292, 427] on button "Save" at bounding box center [1292, 416] width 42 height 22
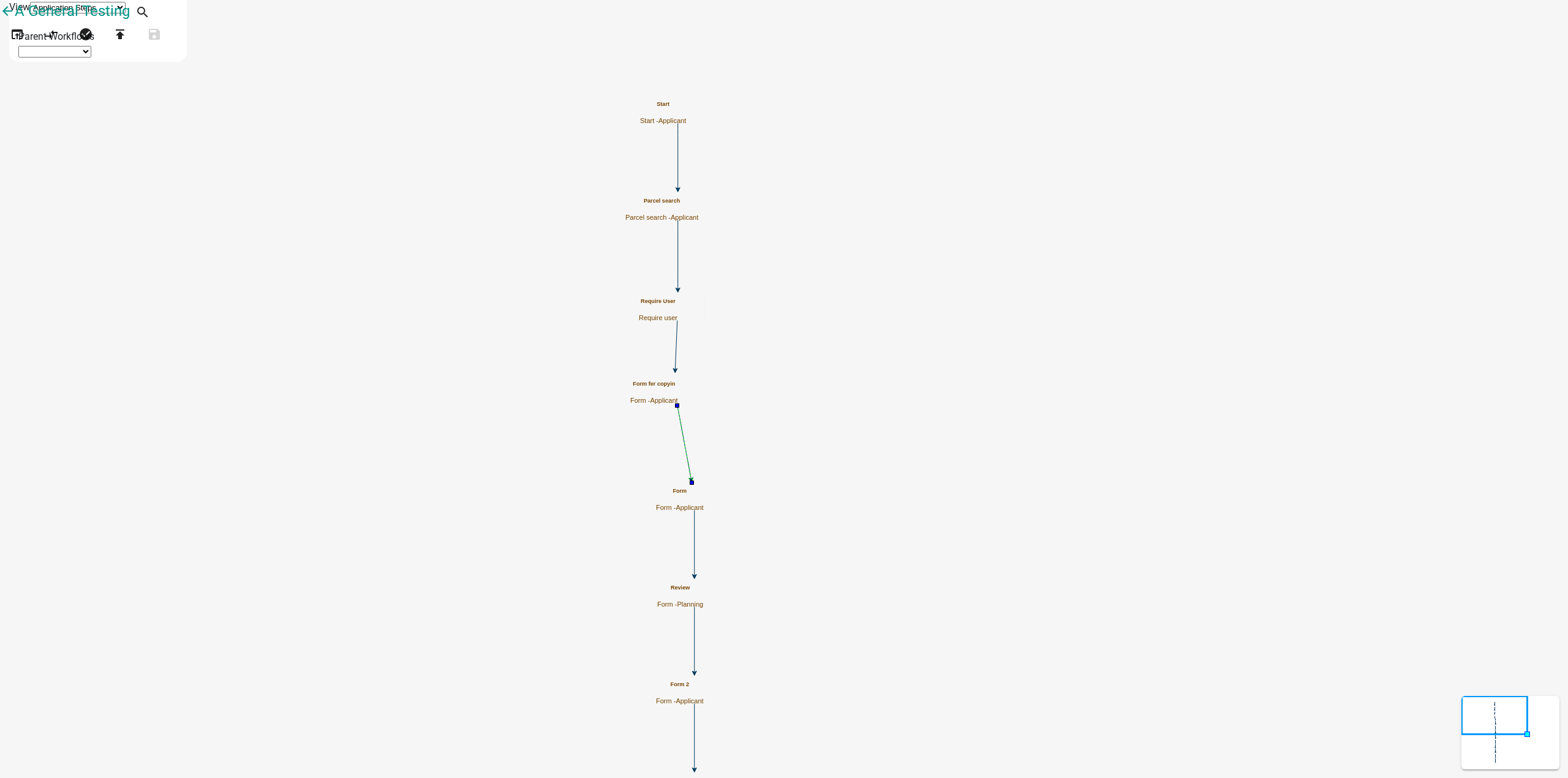
click at [613, 343] on icon "Start Start - Applicant Form Form - Applicant Documents Generate PDF - Applican…" at bounding box center [784, 693] width 1567 height 1385
